Goal: Task Accomplishment & Management: Use online tool/utility

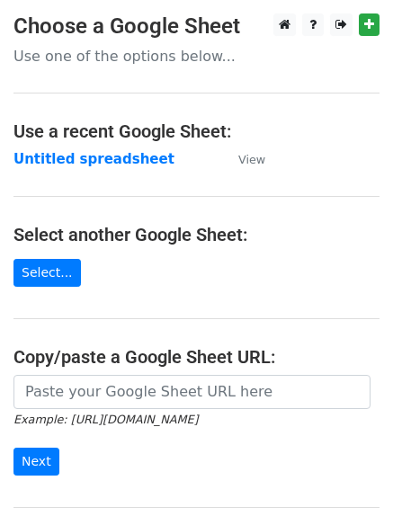
click at [49, 147] on main "Choose a Google Sheet Use one of the options below... Use a recent Google Sheet…" at bounding box center [196, 292] width 393 height 558
click at [49, 155] on strong "Untitled spreadsheet" at bounding box center [93, 159] width 161 height 16
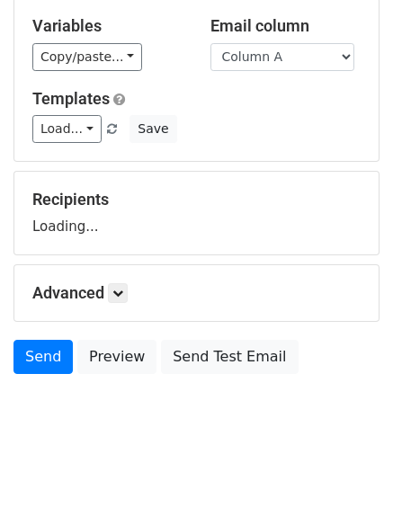
scroll to position [102, 0]
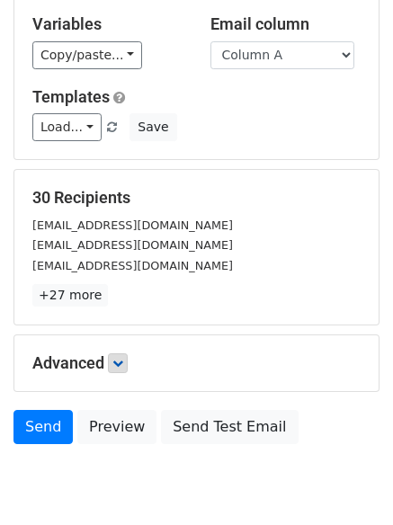
click at [115, 353] on div "Advanced Tracking Track Opens UTM Codes Track Clicks Filters Only include sprea…" at bounding box center [196, 363] width 364 height 56
click at [121, 353] on link at bounding box center [118, 363] width 20 height 20
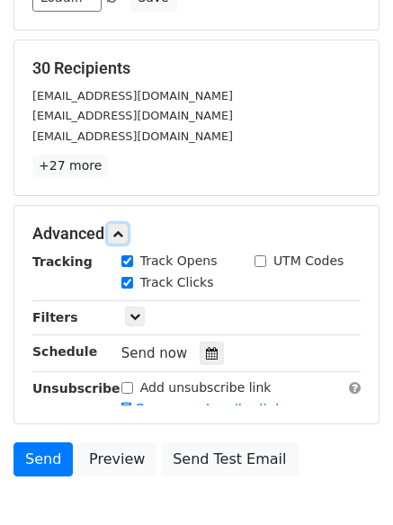
scroll to position [329, 0]
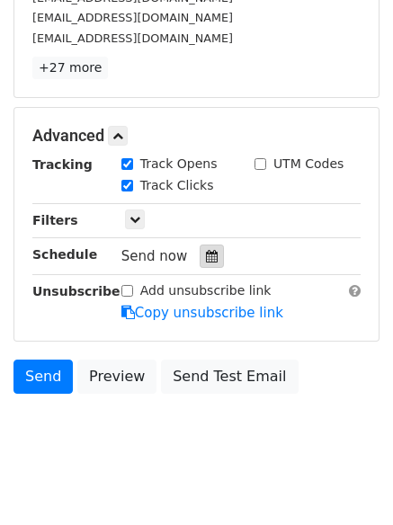
click at [201, 245] on div at bounding box center [212, 256] width 24 height 23
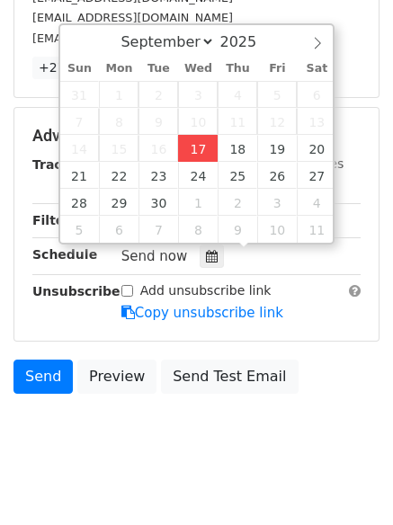
type input "2025-09-17 12:00"
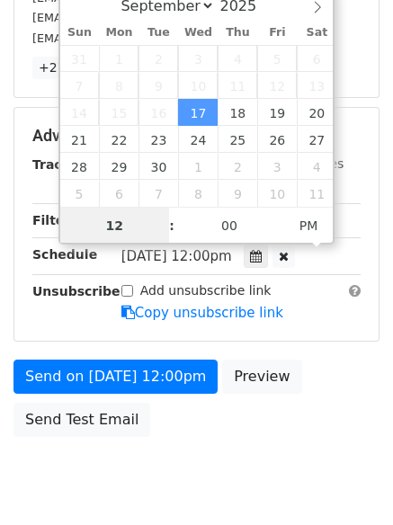
scroll to position [1, 0]
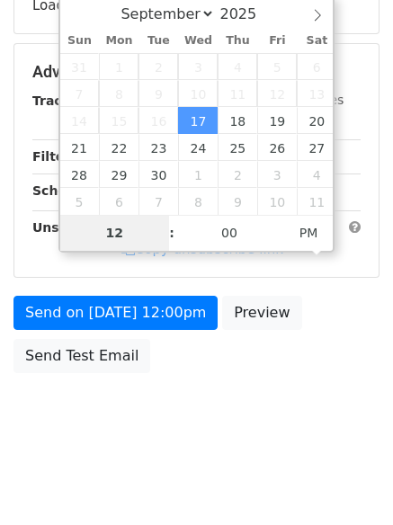
type input "4"
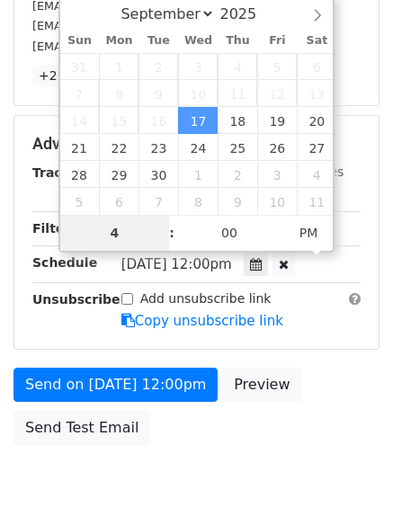
scroll to position [329, 0]
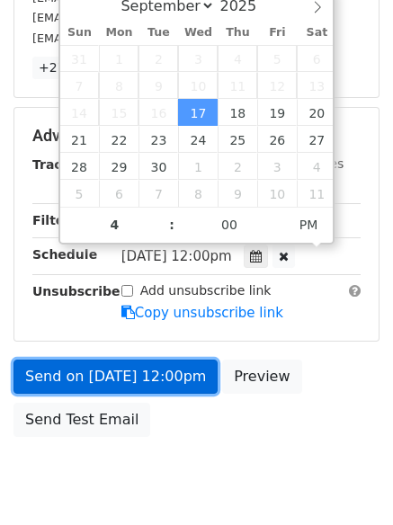
type input "2025-09-17 16:00"
click at [105, 372] on link "Send on Sep 17 at 12:00pm" at bounding box center [115, 377] width 204 height 34
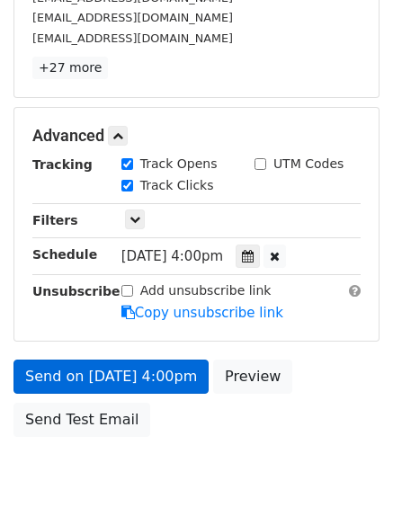
scroll to position [321, 0]
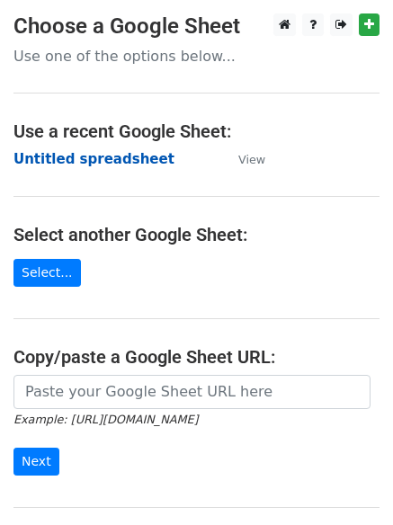
click at [64, 167] on strong "Untitled spreadsheet" at bounding box center [93, 159] width 161 height 16
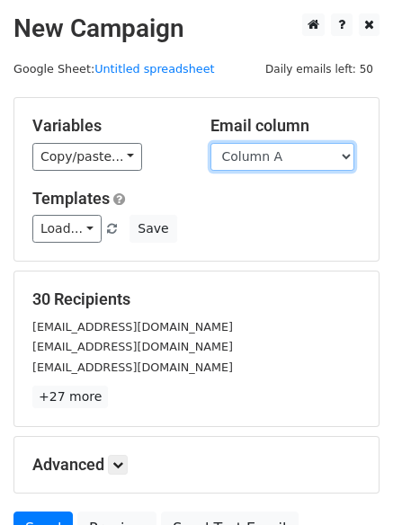
drag, startPoint x: 0, startPoint y: 0, endPoint x: 267, endPoint y: 163, distance: 312.8
click at [267, 163] on select "Column A Column B Column C Column D Column E" at bounding box center [282, 157] width 144 height 28
select select "Column B"
click at [210, 143] on select "Column A Column B Column C Column D Column E" at bounding box center [282, 157] width 144 height 28
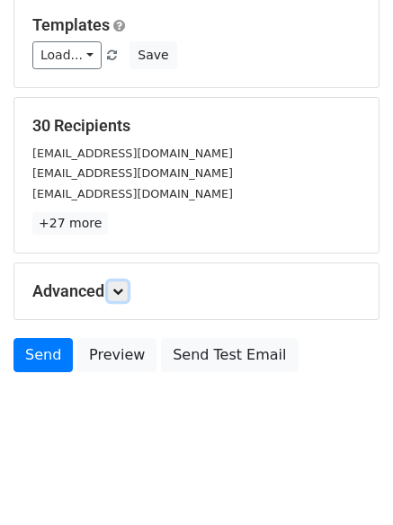
drag, startPoint x: 121, startPoint y: 298, endPoint x: 129, endPoint y: 300, distance: 9.4
click at [121, 299] on link at bounding box center [118, 291] width 20 height 20
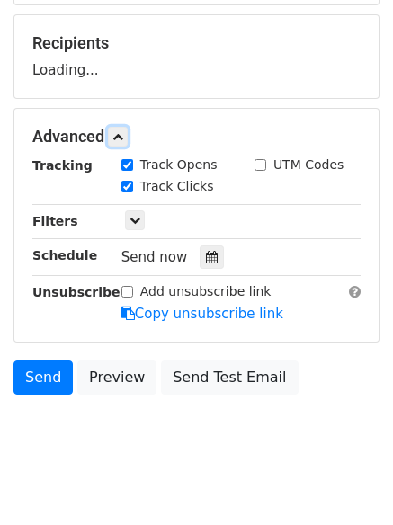
scroll to position [257, 0]
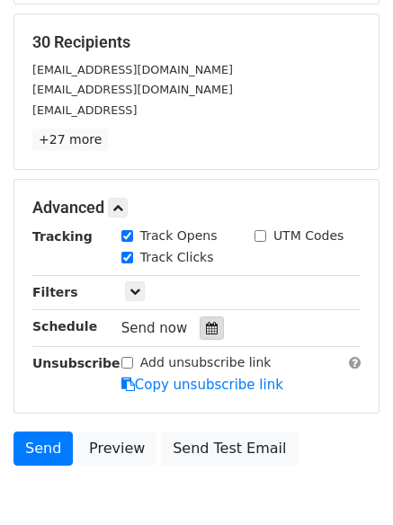
click at [210, 325] on div at bounding box center [212, 328] width 24 height 23
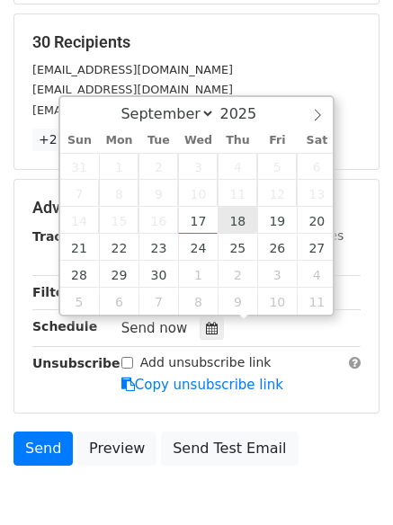
type input "2025-09-18 12:00"
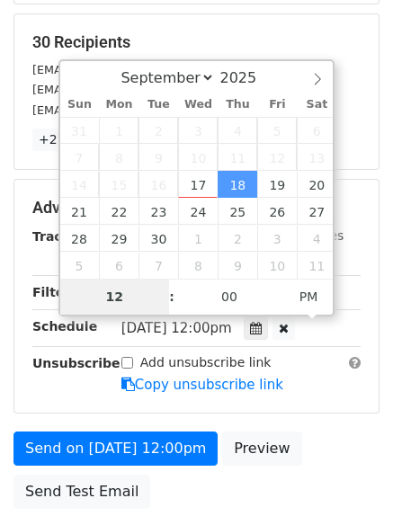
type input "5"
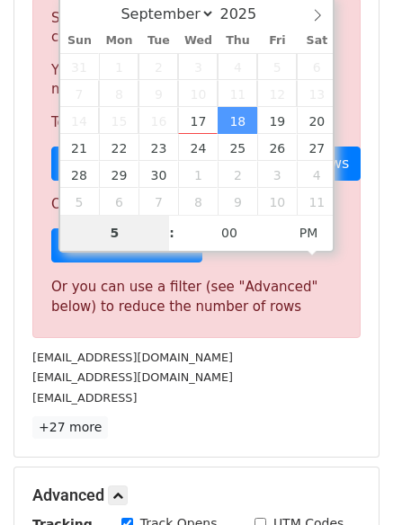
scroll to position [745, 0]
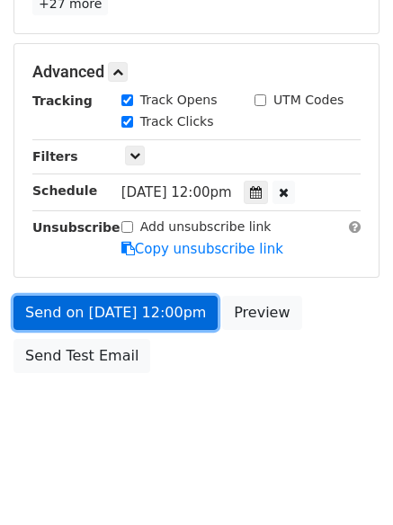
type input "2025-09-18 17:00"
click at [112, 307] on link "Send on Sep 18 at 12:00pm" at bounding box center [115, 313] width 204 height 34
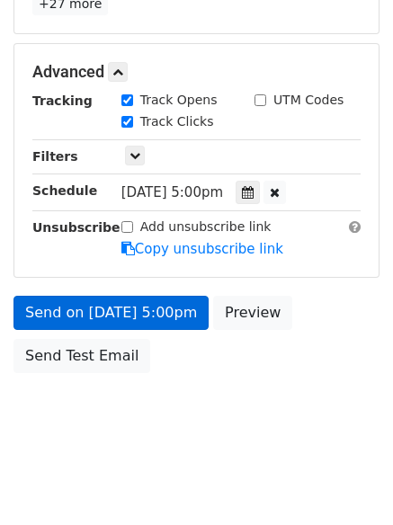
scroll to position [321, 0]
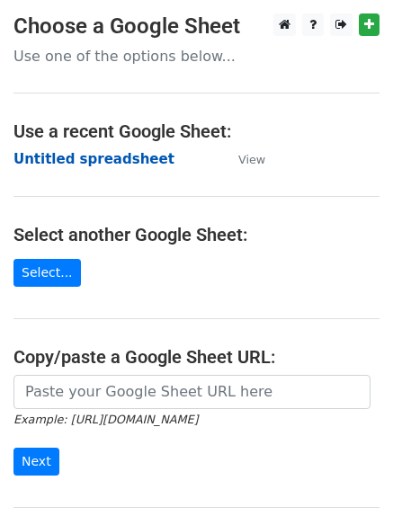
click at [57, 158] on strong "Untitled spreadsheet" at bounding box center [93, 159] width 161 height 16
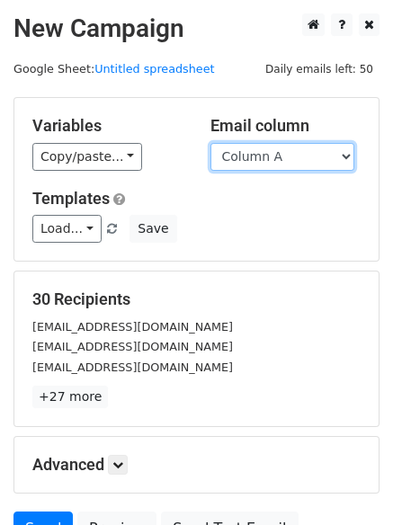
click at [298, 161] on select "Column A Column B Column C Column D Column E" at bounding box center [282, 157] width 144 height 28
select select "Column C"
click at [210, 143] on select "Column A Column B Column C Column D Column E" at bounding box center [282, 157] width 144 height 28
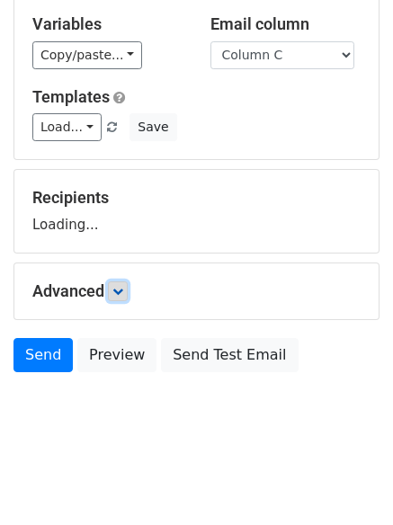
click at [122, 295] on icon at bounding box center [117, 291] width 11 height 11
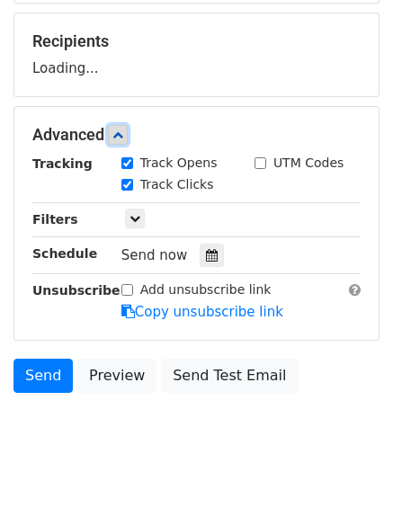
scroll to position [261, 0]
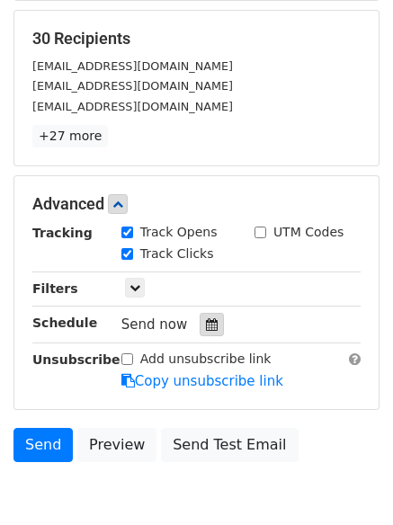
click at [206, 324] on icon at bounding box center [212, 324] width 12 height 13
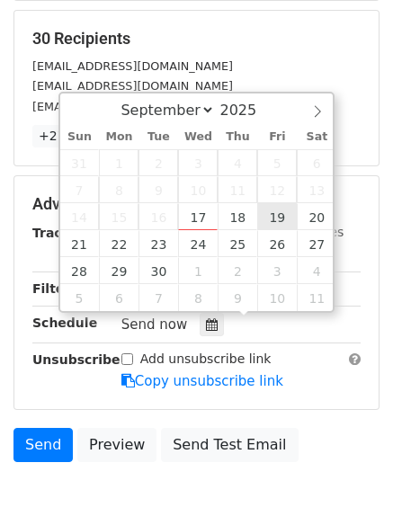
type input "2025-09-19 12:00"
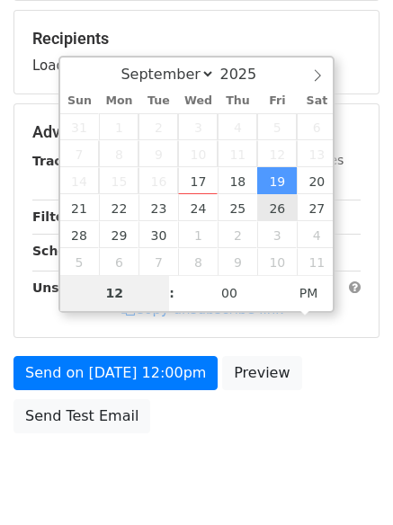
type input "6"
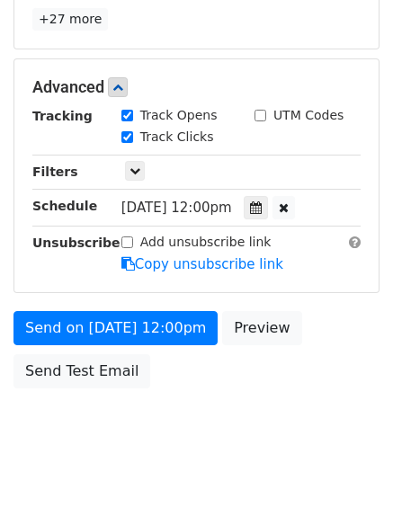
scroll to position [745, 0]
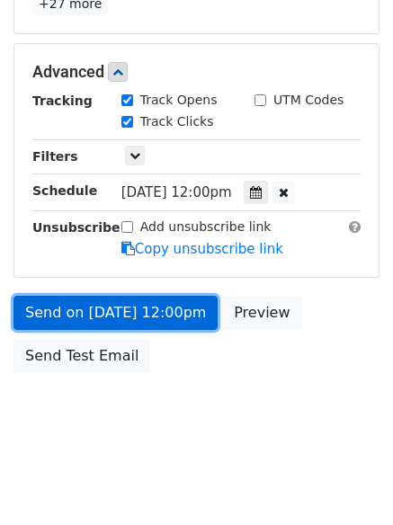
type input "2025-09-19 18:00"
click at [108, 313] on link "Send on Sep 19 at 12:00pm" at bounding box center [115, 313] width 204 height 34
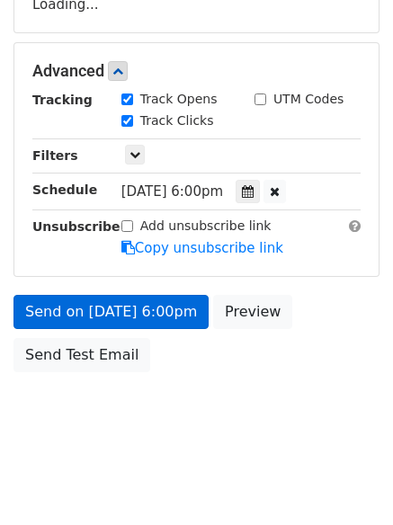
scroll to position [321, 0]
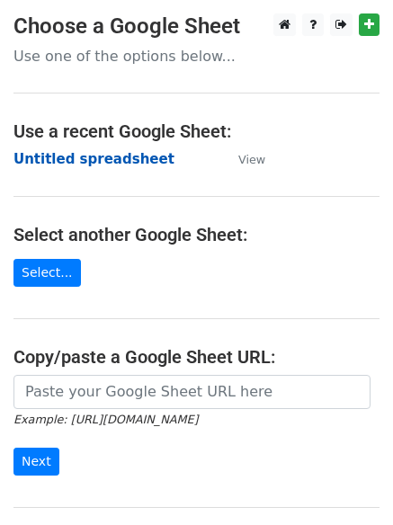
click at [55, 159] on strong "Untitled spreadsheet" at bounding box center [93, 159] width 161 height 16
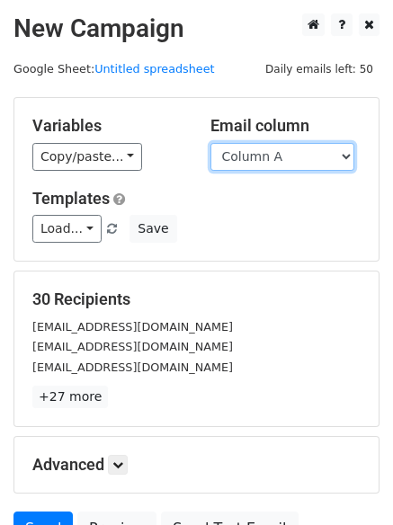
drag, startPoint x: 0, startPoint y: 0, endPoint x: 264, endPoint y: 156, distance: 306.8
click at [264, 156] on select "Column A Column B Column C Column D Column E" at bounding box center [282, 157] width 144 height 28
select select "Column D"
click at [210, 143] on select "Column A Column B Column C Column D Column E" at bounding box center [282, 157] width 144 height 28
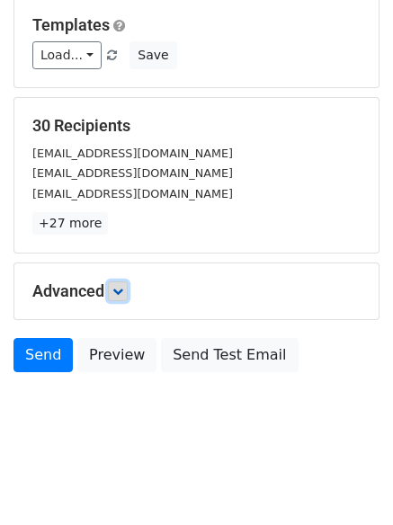
click at [122, 281] on link at bounding box center [118, 291] width 20 height 20
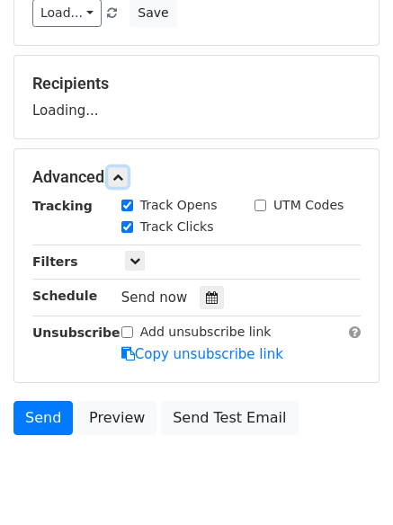
scroll to position [265, 0]
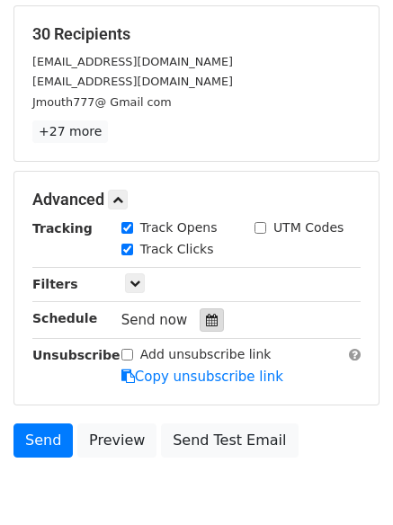
click at [208, 326] on icon at bounding box center [212, 320] width 12 height 13
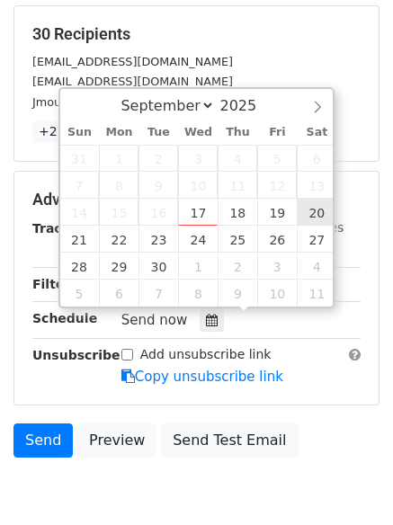
type input "[DATE] 12:00"
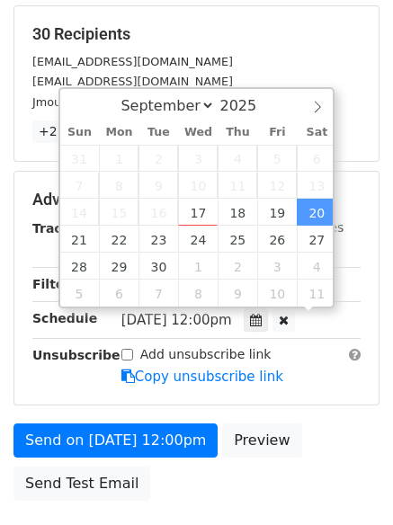
scroll to position [1, 0]
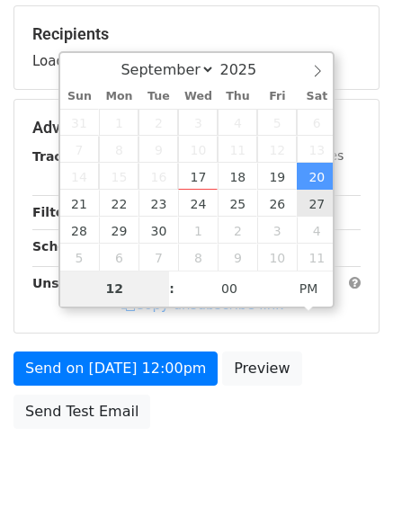
type input "7"
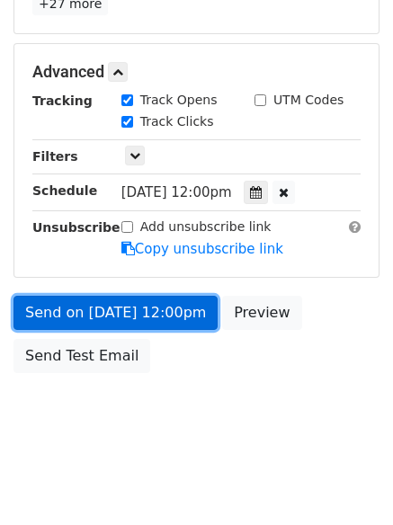
type input "[DATE] 19:00"
click at [119, 320] on link "Send on [DATE] 12:00pm" at bounding box center [115, 313] width 204 height 34
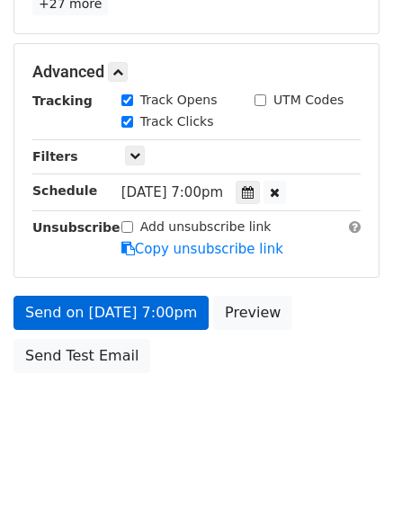
scroll to position [321, 0]
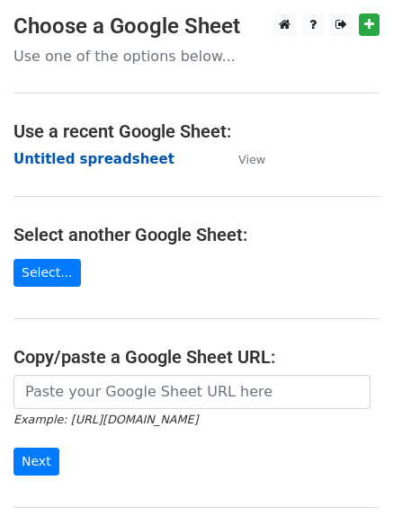
click at [61, 157] on strong "Untitled spreadsheet" at bounding box center [93, 159] width 161 height 16
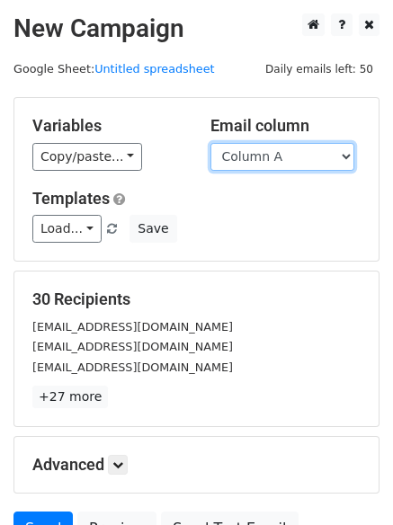
drag, startPoint x: 259, startPoint y: 153, endPoint x: 269, endPoint y: 165, distance: 16.0
click at [261, 154] on select "Column A Column B Column C Column D Column E" at bounding box center [282, 157] width 144 height 28
select select "Column E"
click at [210, 143] on select "Column A Column B Column C Column D Column E" at bounding box center [282, 157] width 144 height 28
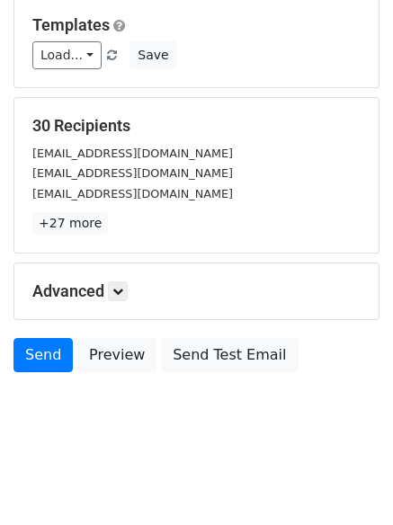
click at [111, 296] on h5 "Advanced" at bounding box center [196, 291] width 328 height 20
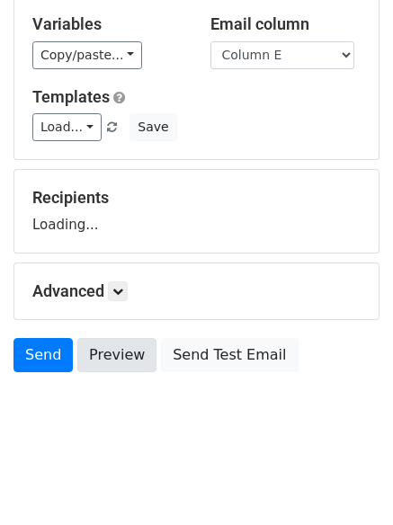
scroll to position [102, 0]
click at [121, 276] on div "Advanced Tracking Track Opens UTM Codes Track Clicks Filters Only include sprea…" at bounding box center [196, 291] width 364 height 56
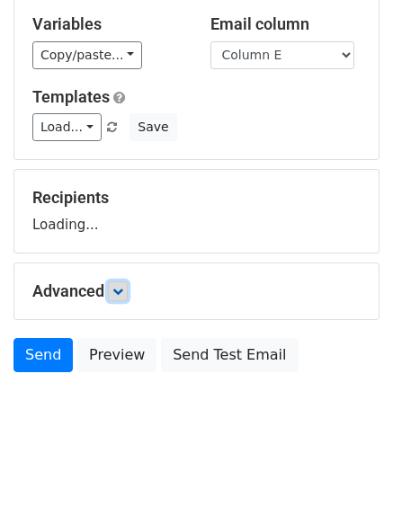
click at [128, 281] on link at bounding box center [118, 291] width 20 height 20
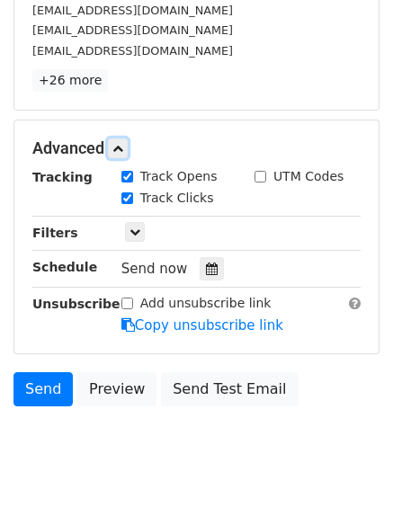
scroll to position [350, 0]
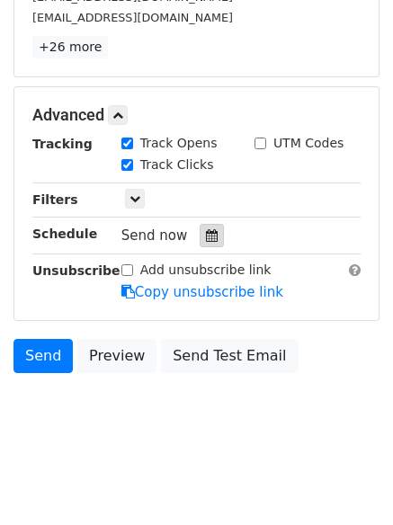
click at [207, 236] on icon at bounding box center [212, 235] width 12 height 13
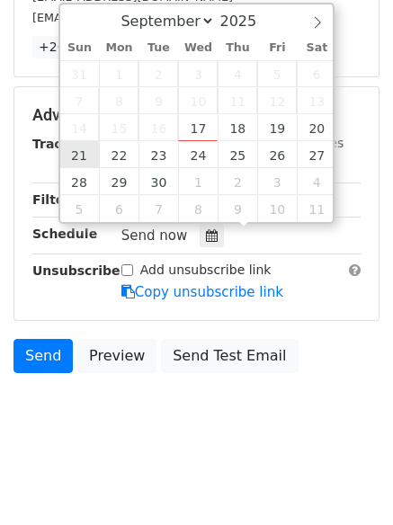
type input "[DATE] 12:00"
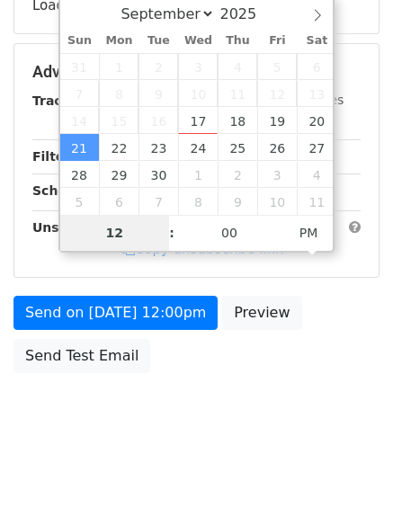
type input "8"
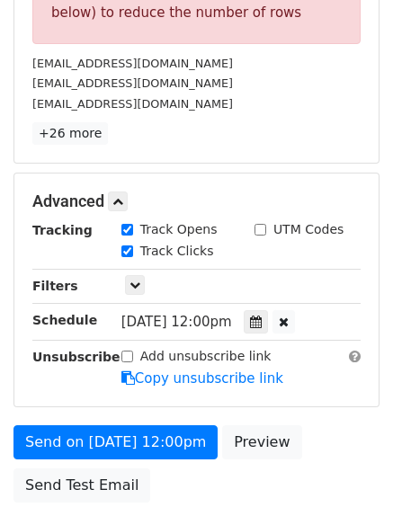
scroll to position [745, 0]
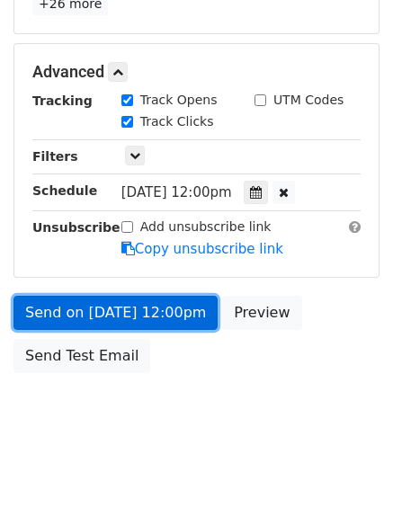
type input "[DATE] 20:00"
click at [101, 303] on link "Send on [DATE] 12:00pm" at bounding box center [115, 313] width 204 height 34
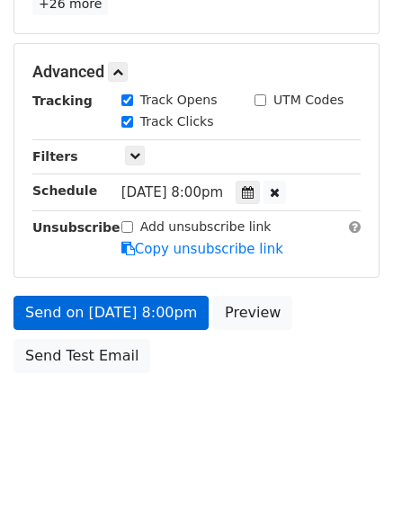
scroll to position [321, 0]
